Goal: Navigation & Orientation: Find specific page/section

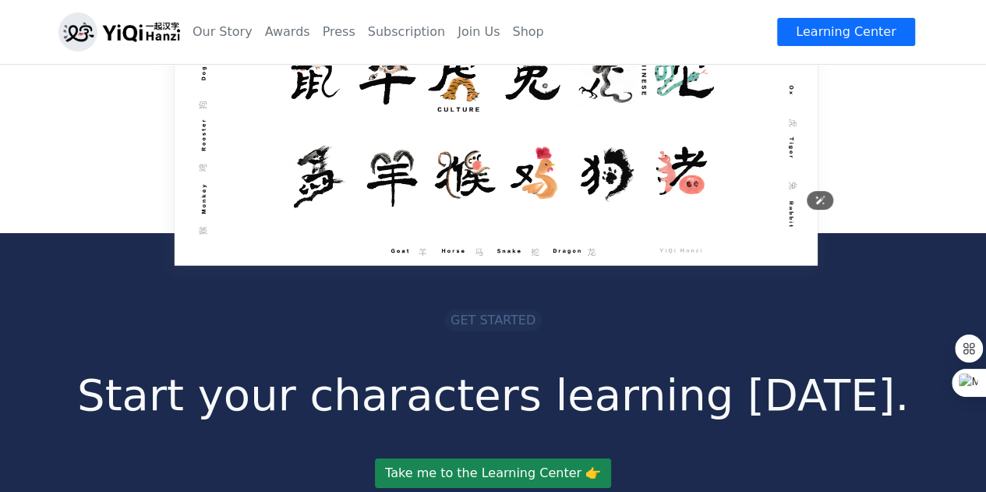
scroll to position [2806, 0]
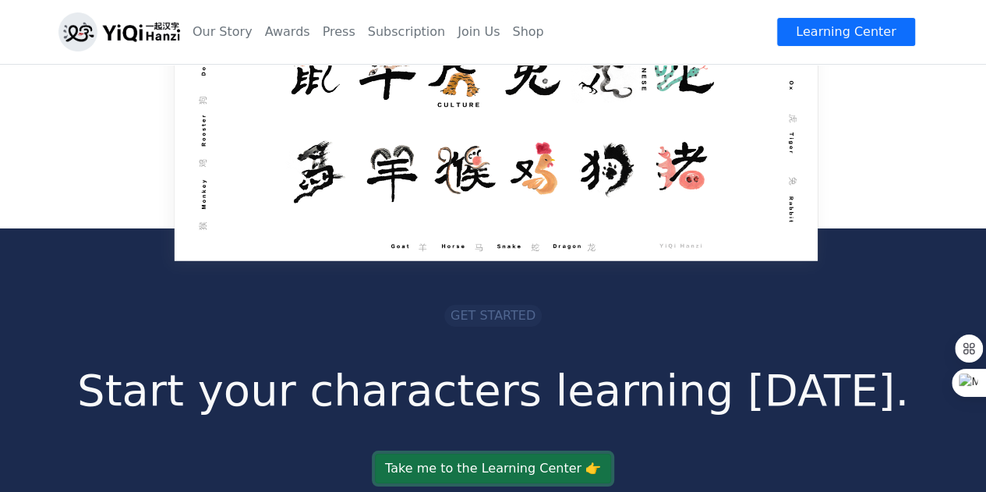
click at [456, 454] on link "Take me to the Learning Center 👉" at bounding box center [493, 469] width 236 height 30
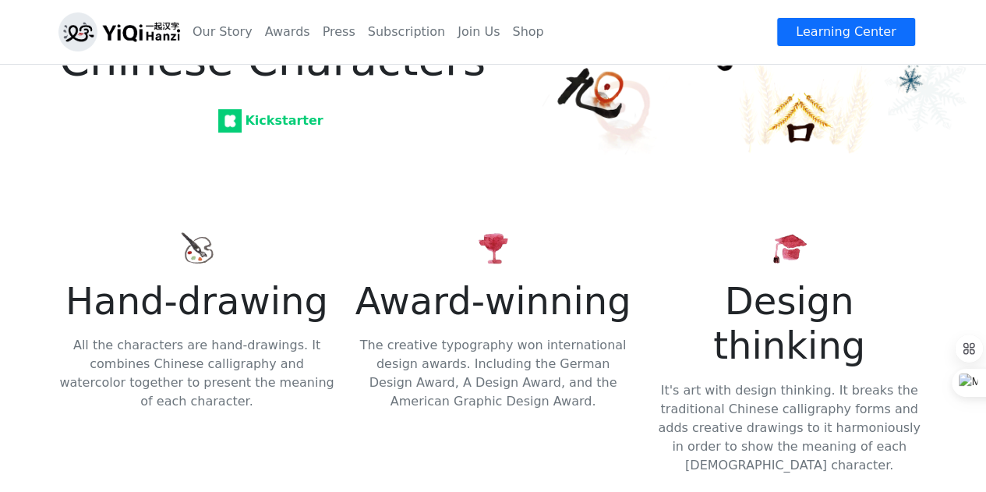
scroll to position [0, 0]
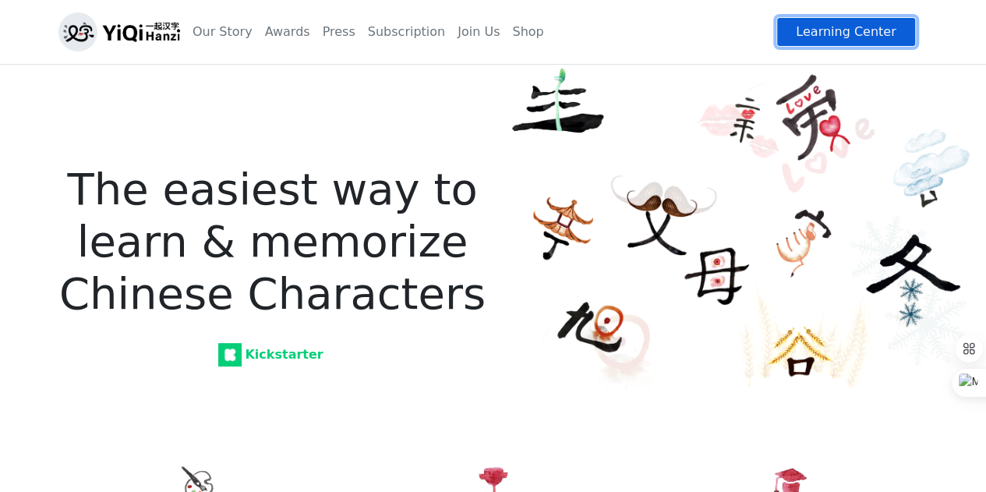
click at [836, 36] on link "Learning Center" at bounding box center [845, 32] width 139 height 30
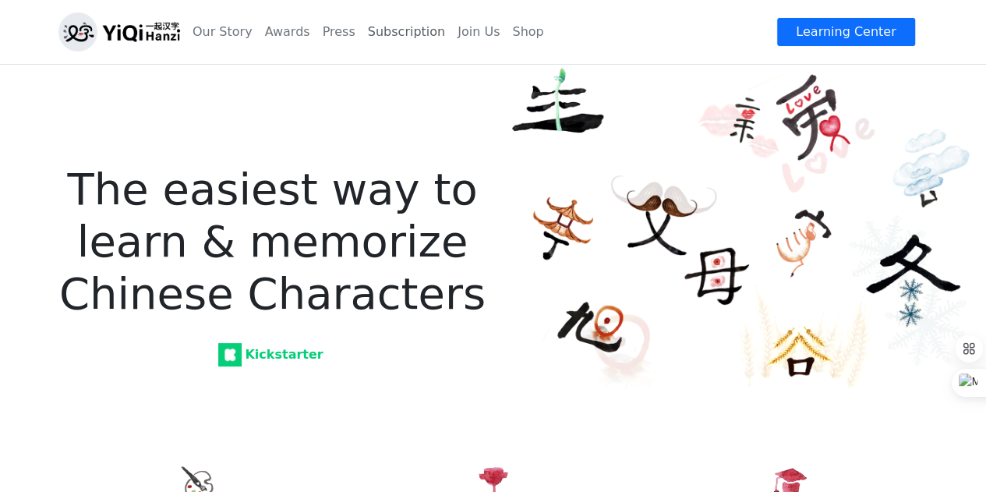
click at [391, 34] on link "Subscription" at bounding box center [407, 31] width 90 height 31
click at [369, 37] on link "Subscription" at bounding box center [407, 31] width 90 height 31
click at [451, 30] on link "Join Us" at bounding box center [478, 31] width 55 height 31
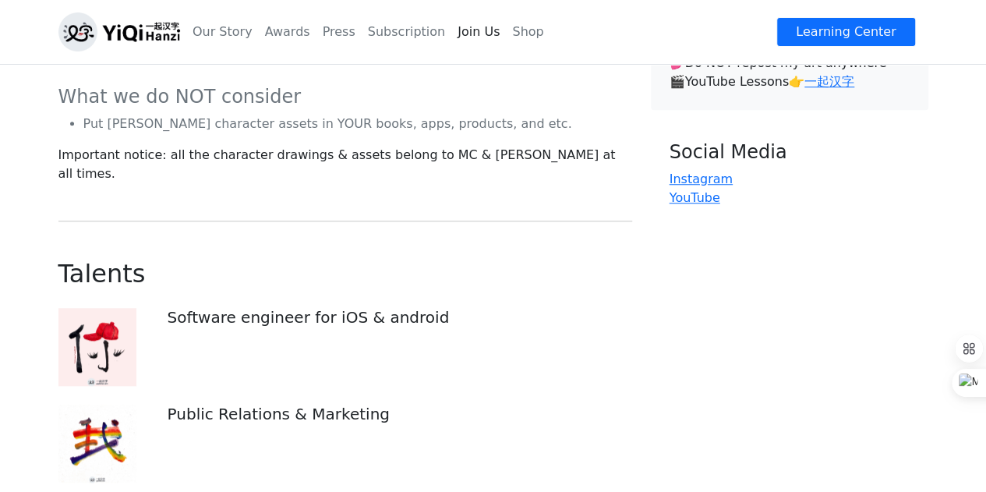
scroll to position [390, 0]
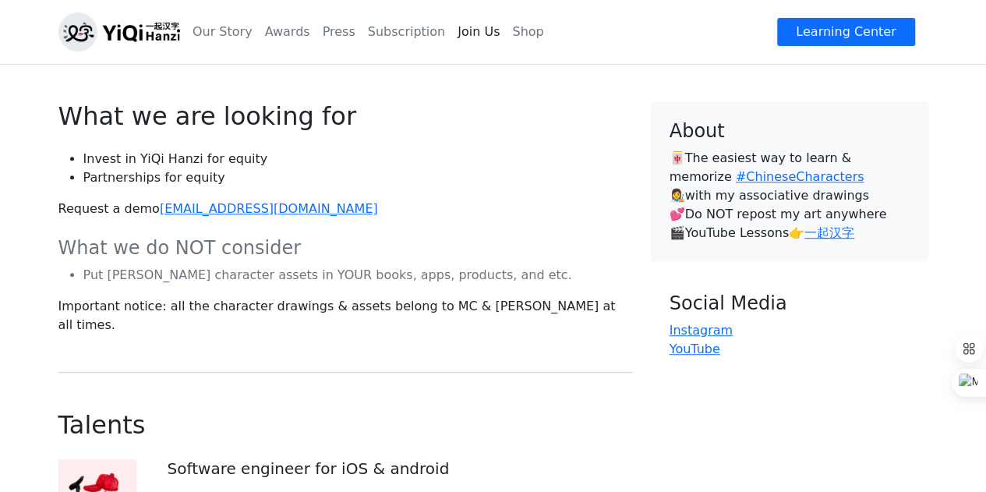
click at [835, 233] on link "一起汉字" at bounding box center [829, 232] width 50 height 15
